Goal: Check status: Check status

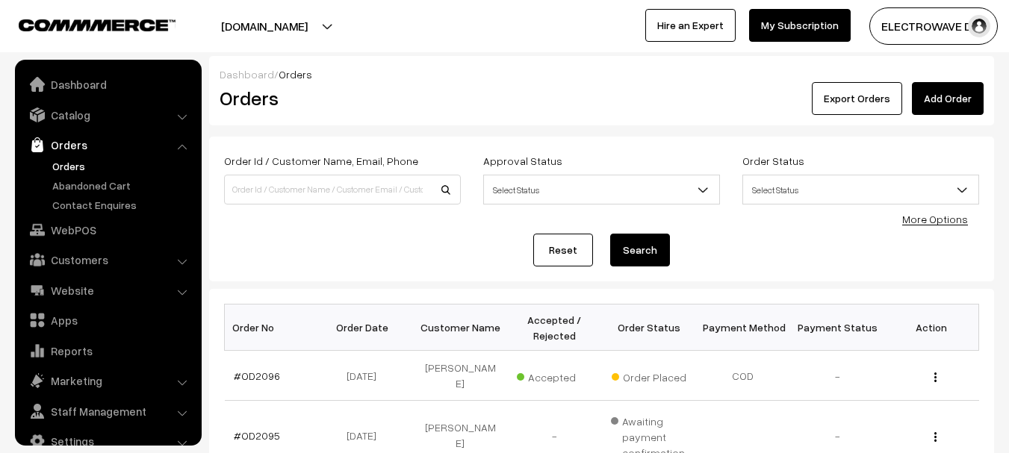
scroll to position [24, 0]
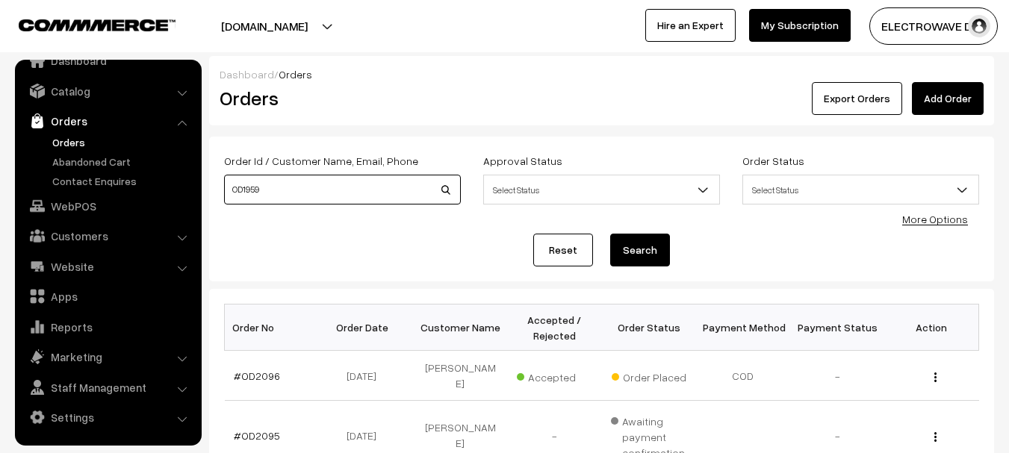
type input "OD1959"
click at [610, 234] on button "Search" at bounding box center [640, 250] width 60 height 33
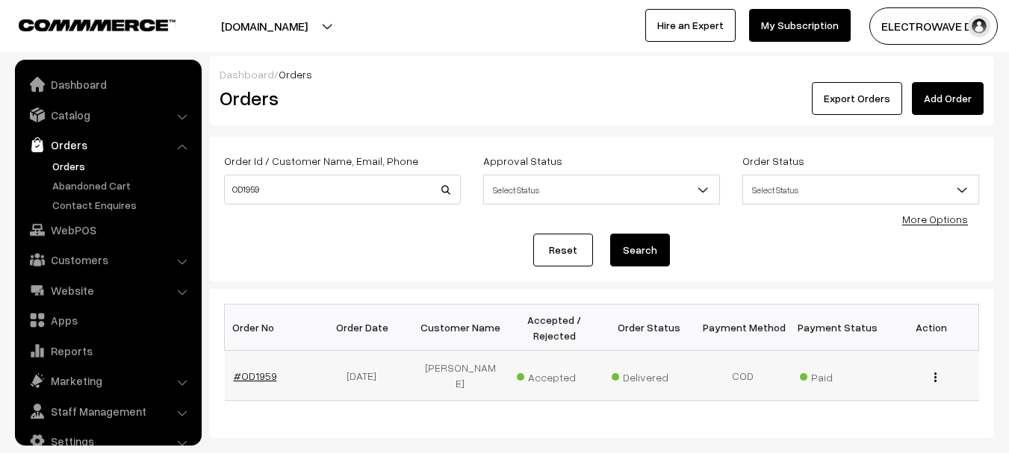
scroll to position [24, 0]
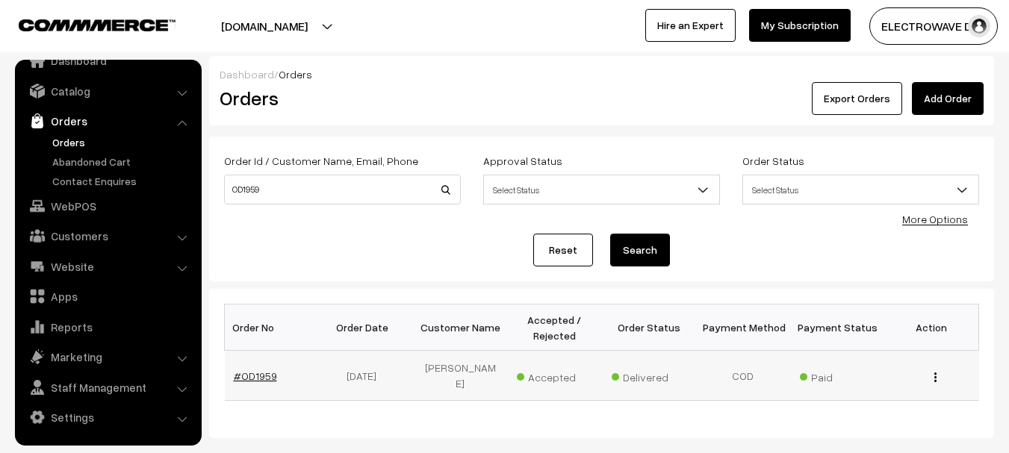
click at [241, 375] on link "#OD1959" at bounding box center [255, 376] width 43 height 13
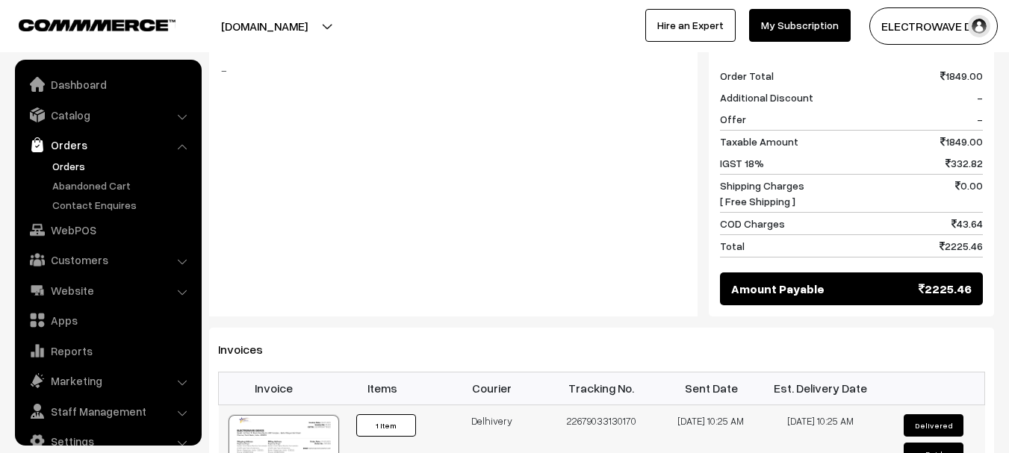
scroll to position [24, 0]
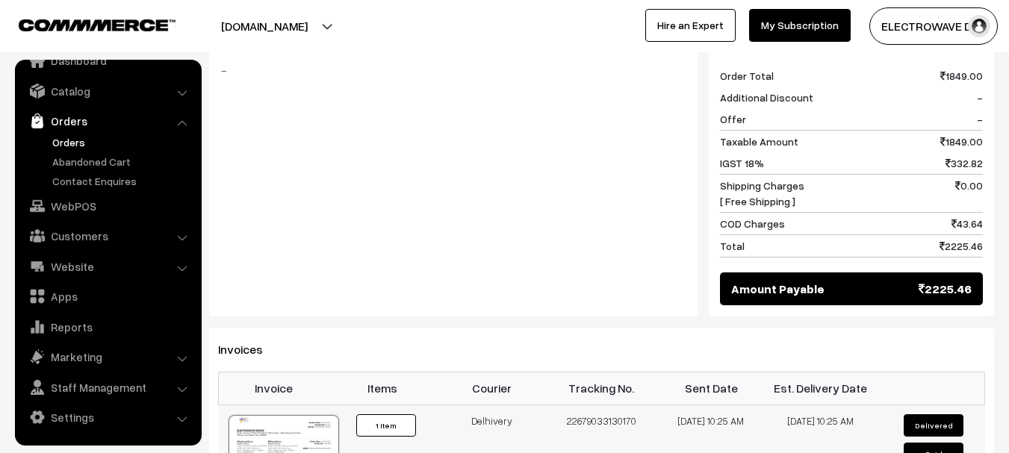
click at [583, 405] on td "22679033130170" at bounding box center [602, 452] width 110 height 95
copy td "22679033130170"
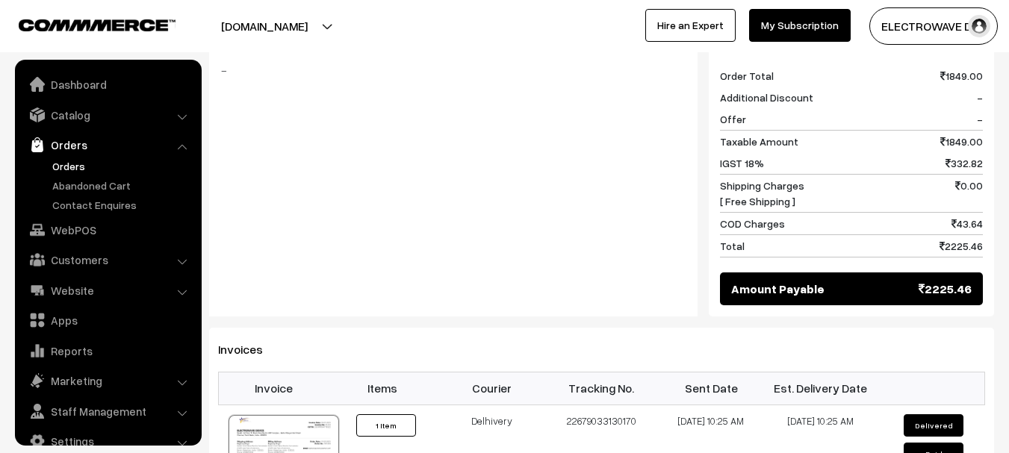
click at [71, 169] on link "Orders" at bounding box center [123, 166] width 148 height 16
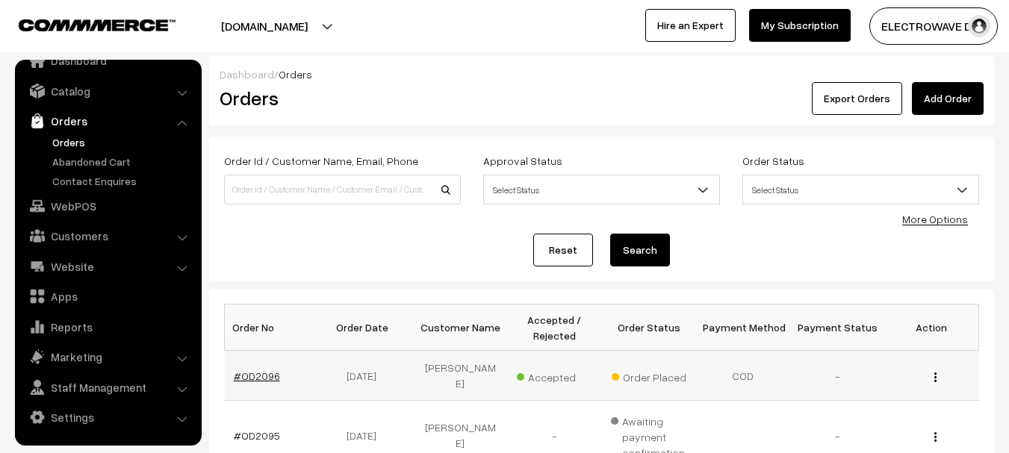
click at [252, 370] on link "#OD2096" at bounding box center [257, 376] width 46 height 13
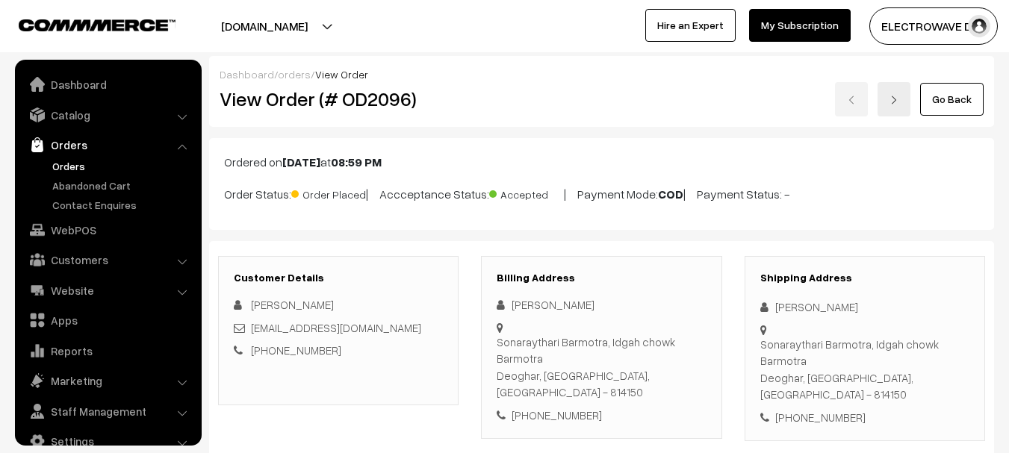
scroll to position [24, 0]
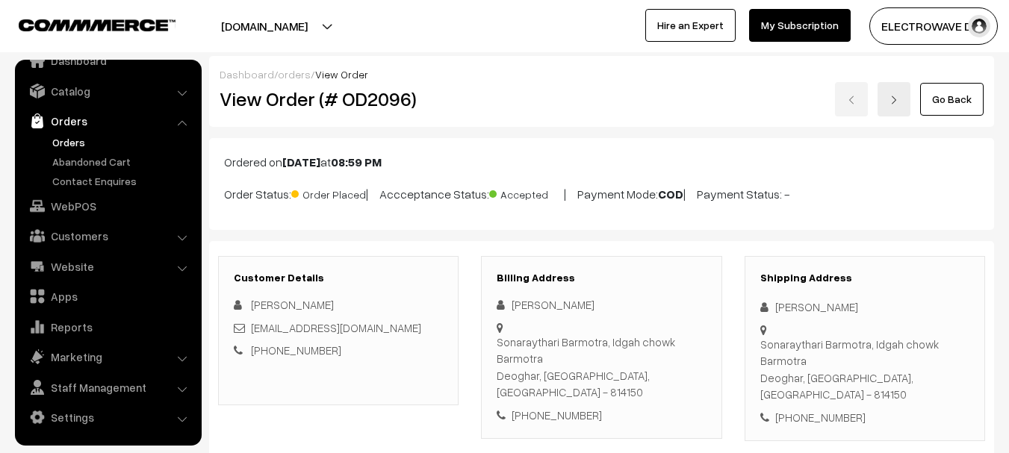
click at [777, 306] on div "Emamul Ansari" at bounding box center [864, 307] width 209 height 17
copy div "Emamul"
click at [842, 303] on div "Emamul Ansari" at bounding box center [864, 307] width 209 height 17
click at [835, 306] on div "Emamul Ansari" at bounding box center [864, 307] width 209 height 17
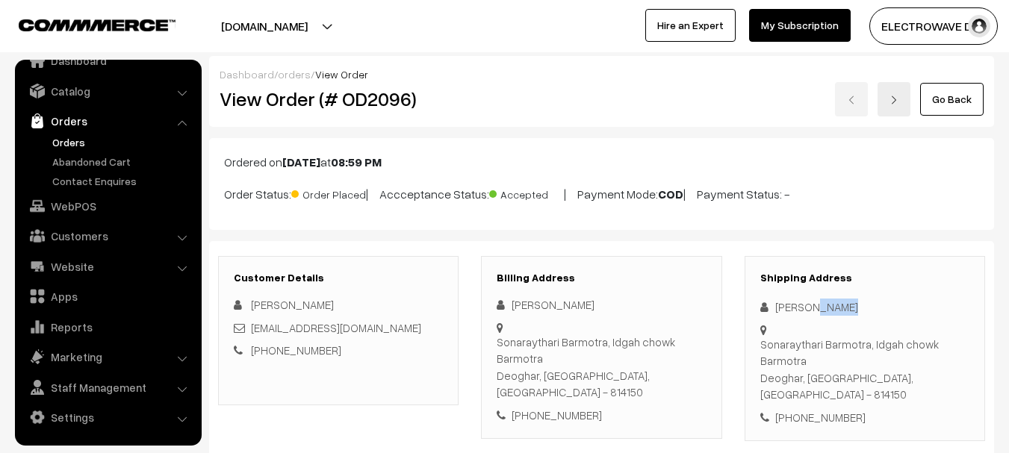
click at [835, 306] on div "Emamul Ansari" at bounding box center [864, 307] width 209 height 17
copy div "Ansari"
copy link "ansarimdimamul945@gmail.com"
drag, startPoint x: 425, startPoint y: 331, endPoint x: 321, endPoint y: 291, distance: 111.1
click at [252, 330] on div "ansarimdimamul945@gmail.com" at bounding box center [338, 328] width 209 height 17
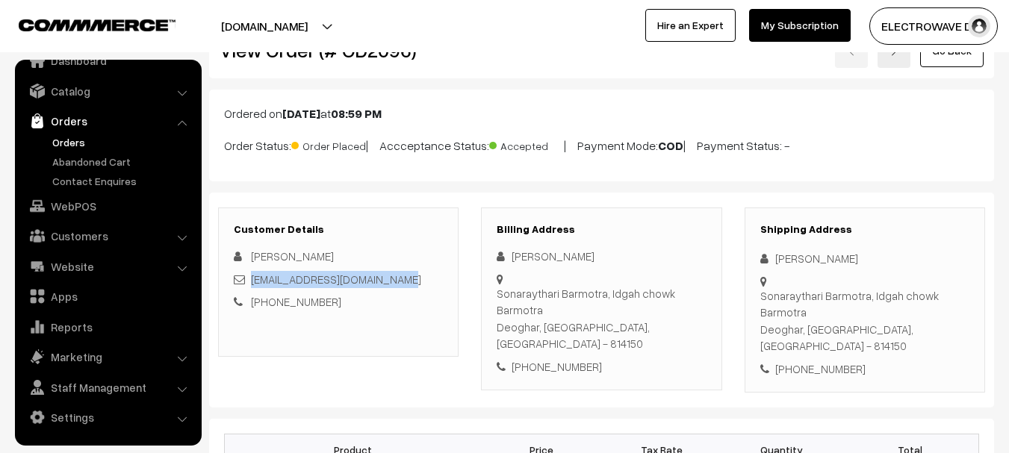
scroll to position [75, 0]
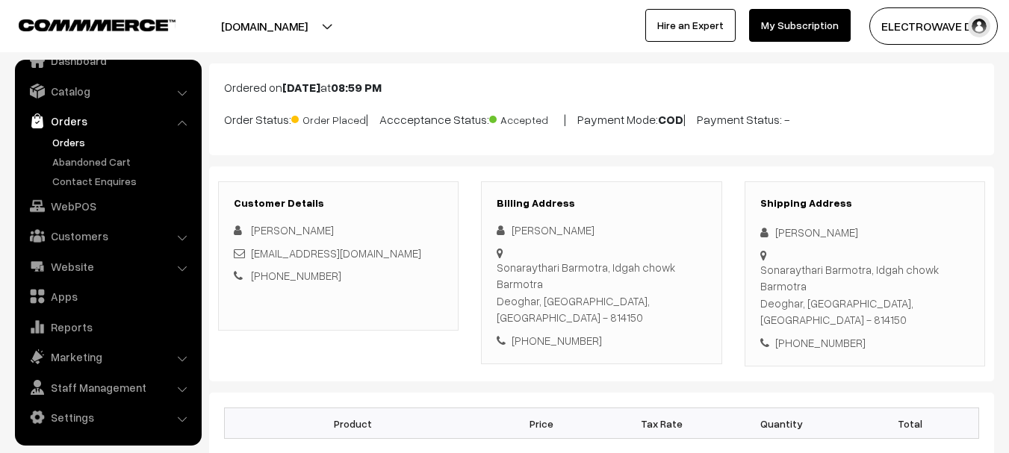
click at [829, 335] on div "+91 8825109989" at bounding box center [864, 343] width 209 height 17
copy div "8825109989"
copy div "Emamul Ansari Sonaraythari Barmotra, Idgah chowk Barmotra"
drag, startPoint x: 771, startPoint y: 226, endPoint x: 814, endPoint y: 288, distance: 75.6
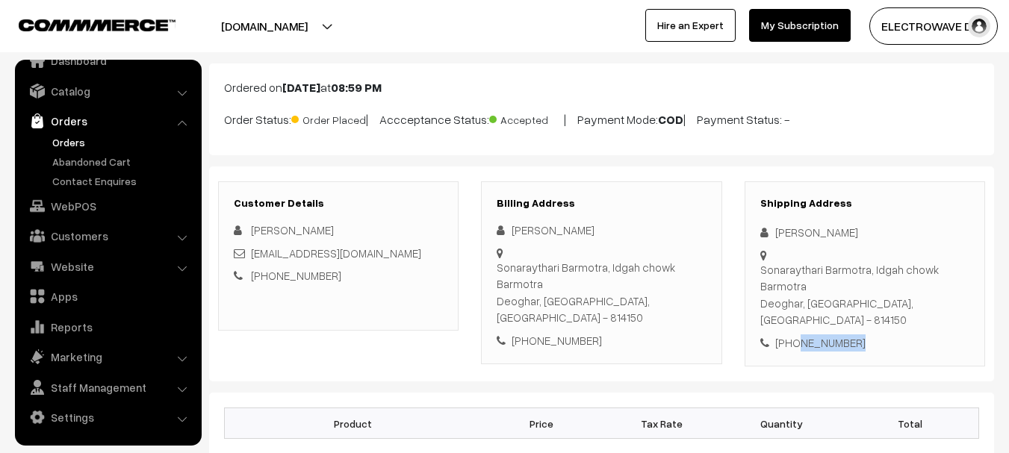
click at [814, 288] on div "Shipping Address Emamul Ansari Sonaraythari Barmotra, Idgah chowk Barmotra Deog…" at bounding box center [865, 275] width 241 height 186
drag, startPoint x: 793, startPoint y: 259, endPoint x: 778, endPoint y: 279, distance: 24.7
click at [792, 261] on div "Shipping Address Emamul Ansari Sonaraythari Barmotra, Idgah chowk Barmotra Deog…" at bounding box center [865, 275] width 241 height 186
click at [758, 311] on div "Shipping Address Emamul Ansari Sonaraythari Barmotra, Idgah chowk Barmotra Deog…" at bounding box center [865, 275] width 241 height 186
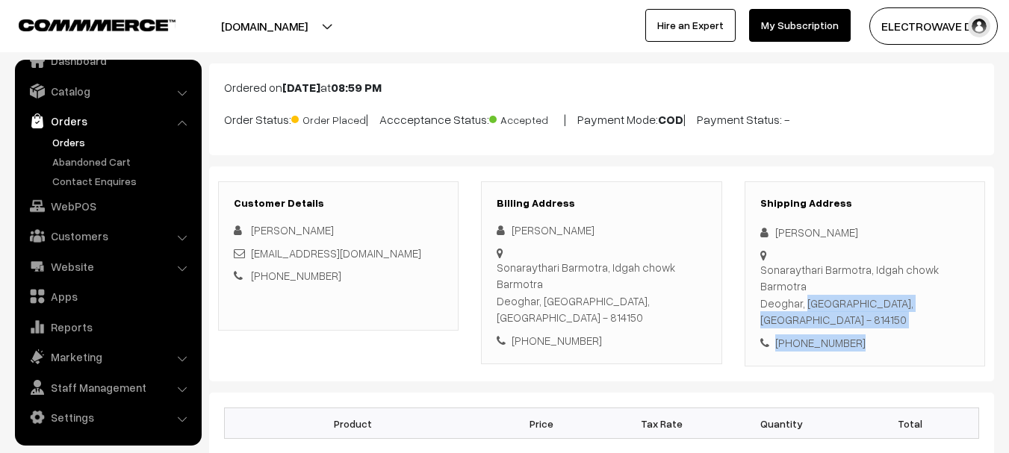
copy div "Deoghar, Jharkhand, India - 814150 +91 8825109989"
drag, startPoint x: 762, startPoint y: 302, endPoint x: 877, endPoint y: 335, distance: 119.6
click at [877, 335] on div "Shipping Address Emamul Ansari Sonaraythari Barmotra, Idgah chowk Barmotra Deog…" at bounding box center [865, 275] width 241 height 186
click at [893, 299] on div "Sonaraythari Barmotra, Idgah chowk Barmotra Deoghar, Jharkhand, India - 814150" at bounding box center [864, 294] width 209 height 67
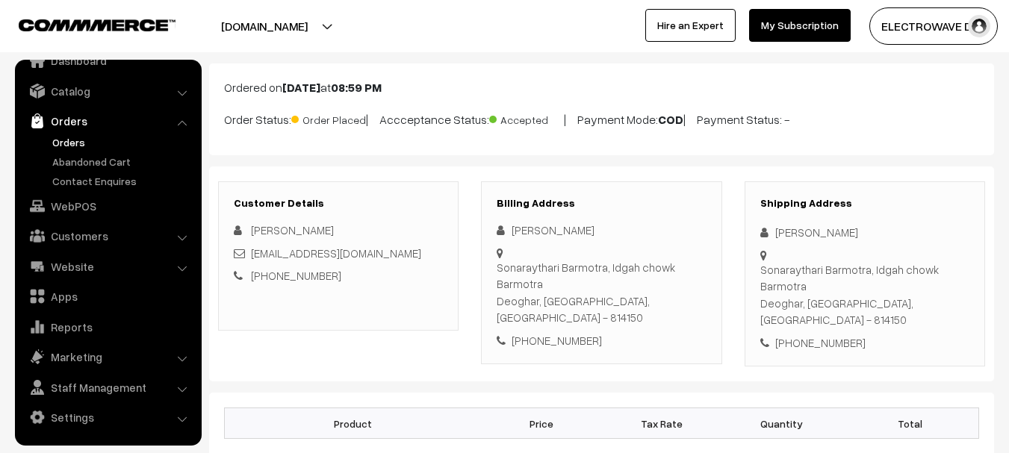
click at [893, 299] on div "Sonaraythari Barmotra, Idgah chowk Barmotra Deoghar, Jharkhand, India - 814150" at bounding box center [864, 294] width 209 height 67
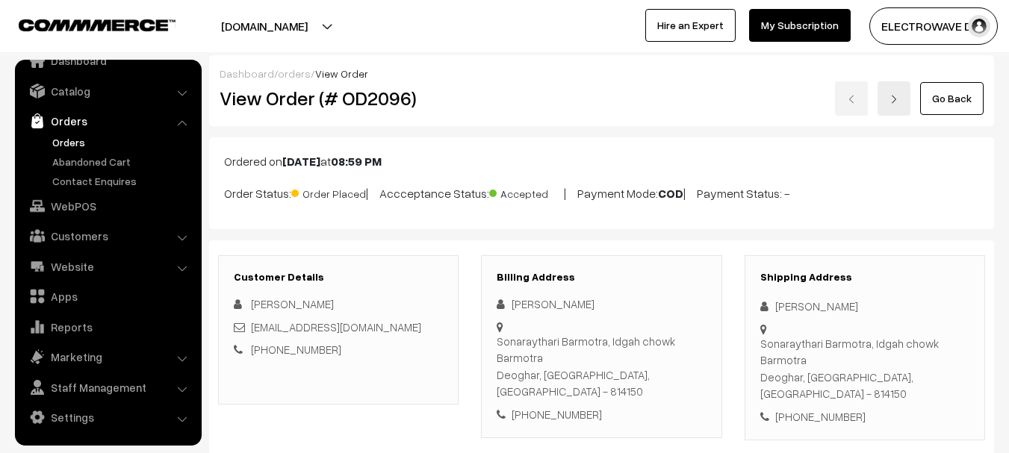
scroll to position [0, 0]
click at [351, 106] on h2 "View Order (# OD2096)" at bounding box center [340, 98] width 240 height 23
copy h2 "OD2096"
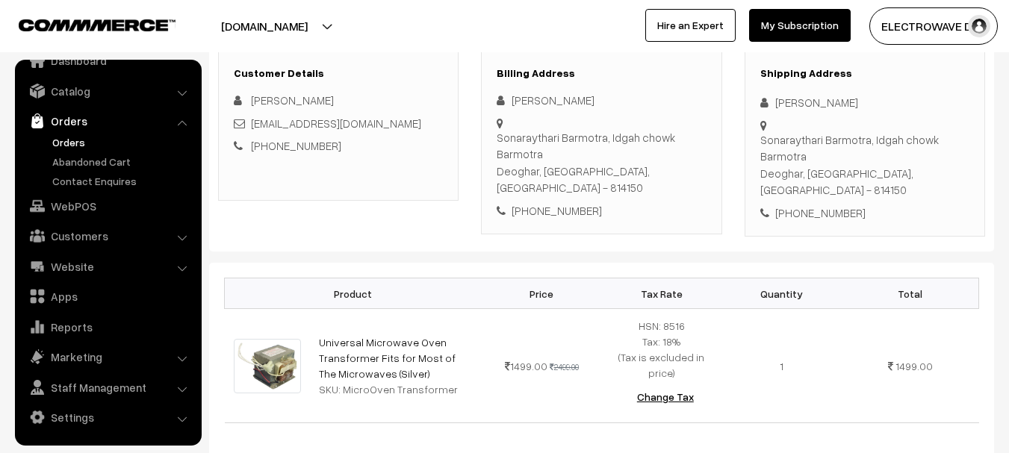
scroll to position [224, 0]
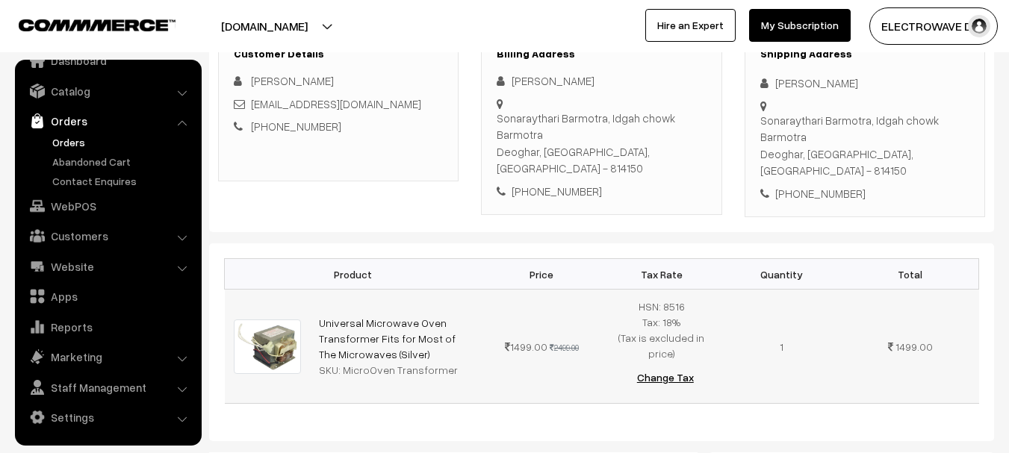
copy link "Universal Microwave Oven Transformer Fits for Most of The Microwaves (Silver)"
drag, startPoint x: 412, startPoint y: 335, endPoint x: 313, endPoint y: 306, distance: 103.0
click at [313, 306] on td "Universal Microwave Oven Transformer Fits for Most of The Microwaves (Silver) S…" at bounding box center [396, 347] width 172 height 114
drag, startPoint x: 341, startPoint y: 352, endPoint x: 468, endPoint y: 341, distance: 126.7
click at [468, 362] on div "SKU: MicroOven Transformer" at bounding box center [396, 370] width 154 height 16
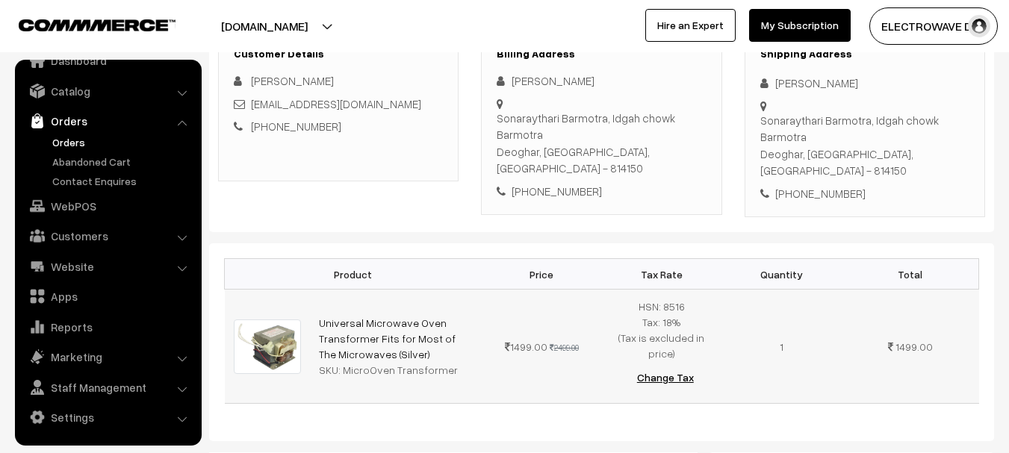
copy div "MicroOven Transformer"
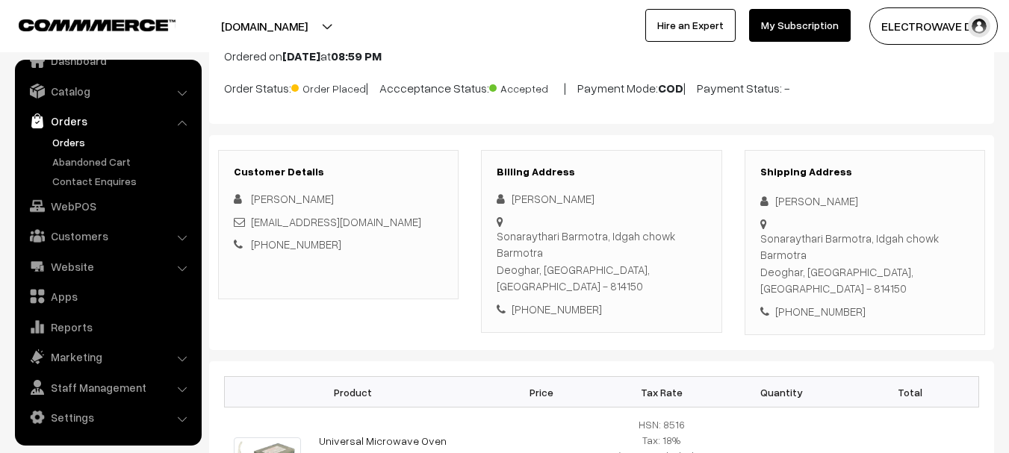
scroll to position [0, 0]
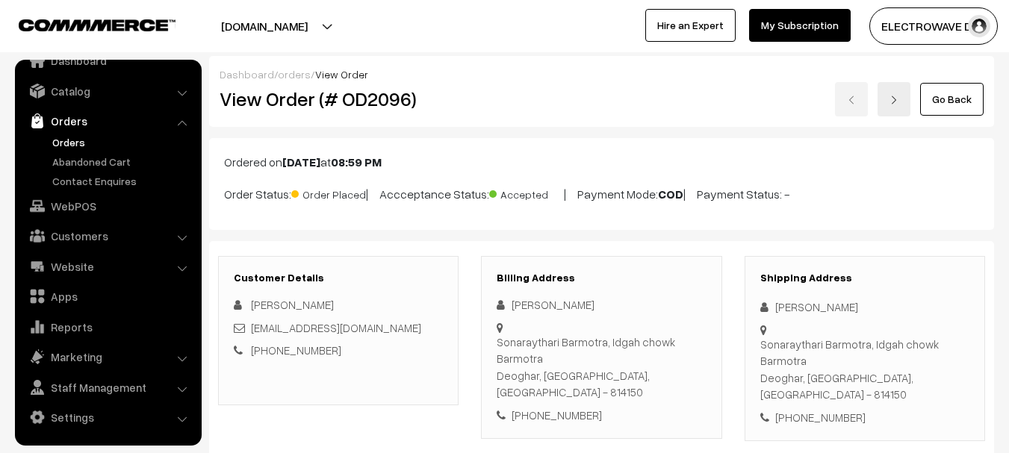
click at [369, 102] on h2 "View Order (# OD2096)" at bounding box center [340, 98] width 240 height 23
copy h2 "OD2096"
click at [309, 23] on button "[DOMAIN_NAME]" at bounding box center [264, 25] width 191 height 37
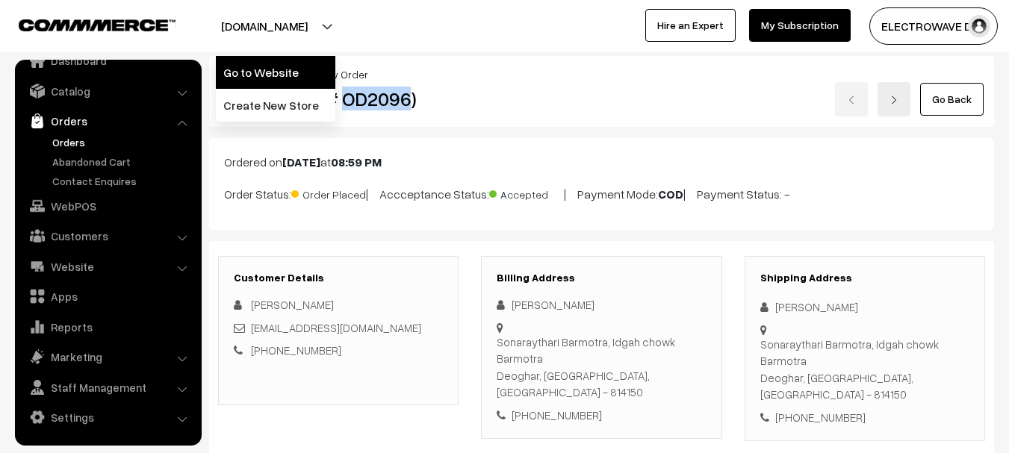
click at [296, 66] on link "Go to Website" at bounding box center [276, 72] width 120 height 33
